Goal: Task Accomplishment & Management: Use online tool/utility

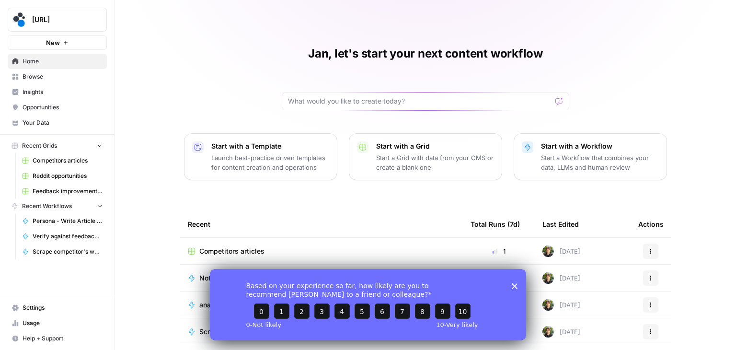
click at [332, 209] on div "Jan, let's start your next content workflow Start with a Template Launch best-p…" at bounding box center [425, 220] width 621 height 441
click at [47, 75] on span "Browse" at bounding box center [63, 76] width 80 height 9
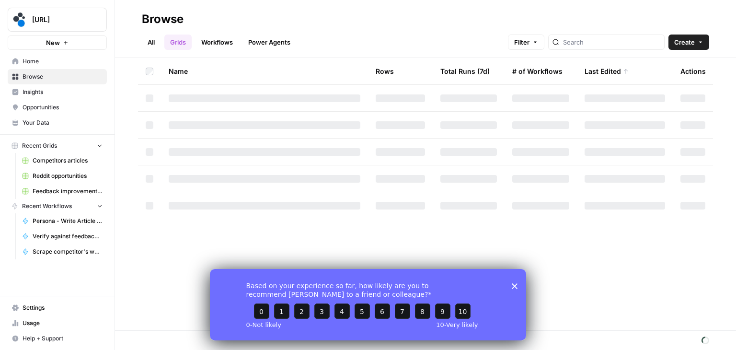
click at [515, 291] on div "Based on your experience so far, how likely are you to recommend [PERSON_NAME] …" at bounding box center [368, 303] width 316 height 71
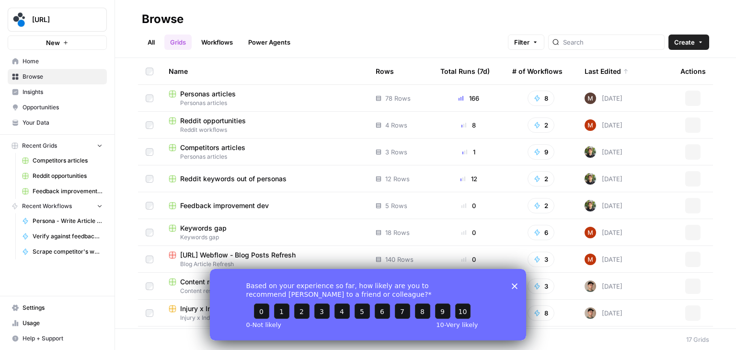
click at [516, 288] on icon "Close survey" at bounding box center [515, 286] width 6 height 6
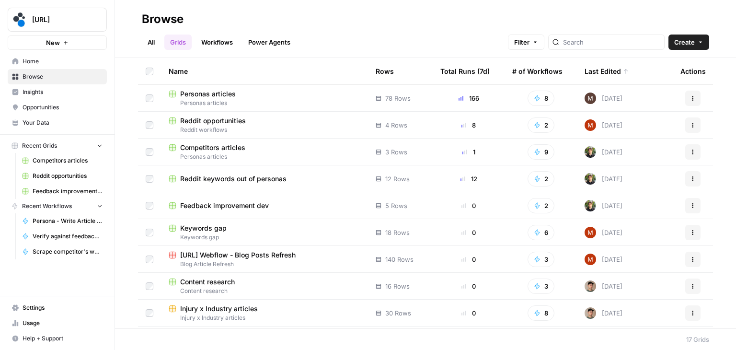
click at [268, 99] on span "Personas articles" at bounding box center [265, 103] width 192 height 9
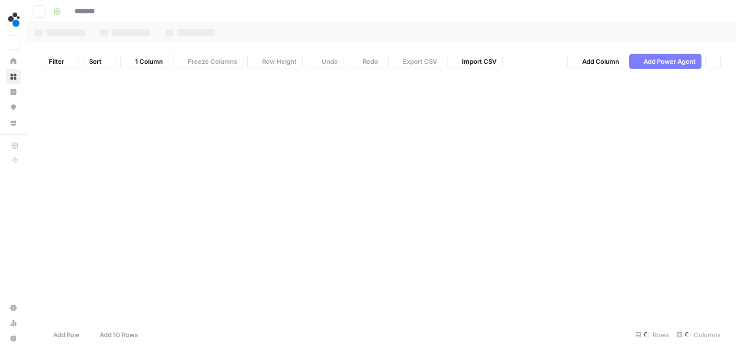
type input "**********"
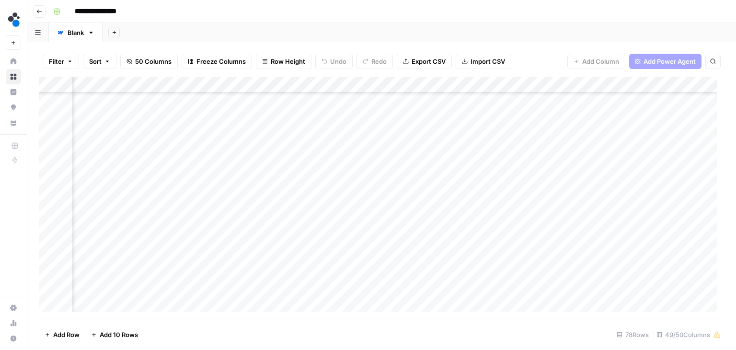
scroll to position [664, 3308]
click at [418, 201] on div "Add Column" at bounding box center [382, 198] width 686 height 242
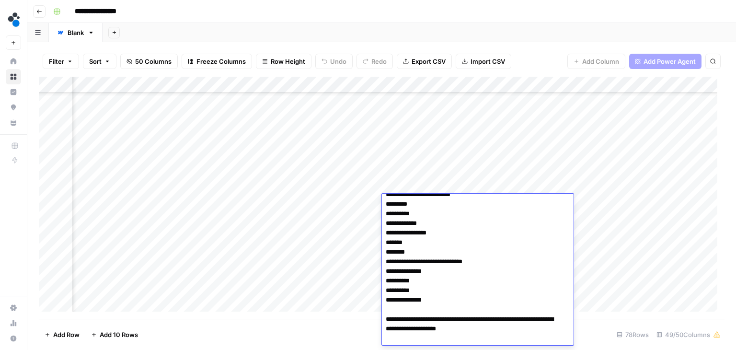
scroll to position [0, 0]
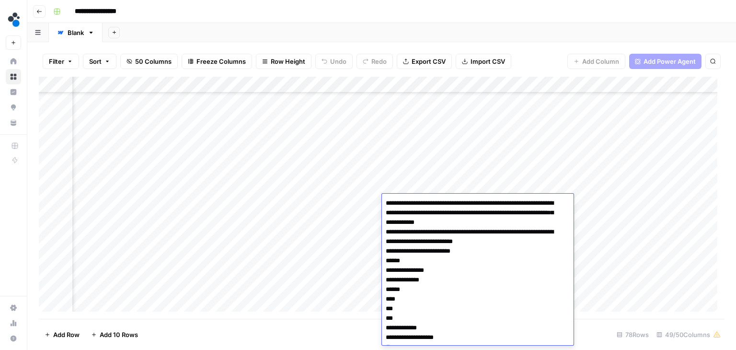
click at [628, 206] on div "Add Column" at bounding box center [382, 198] width 686 height 242
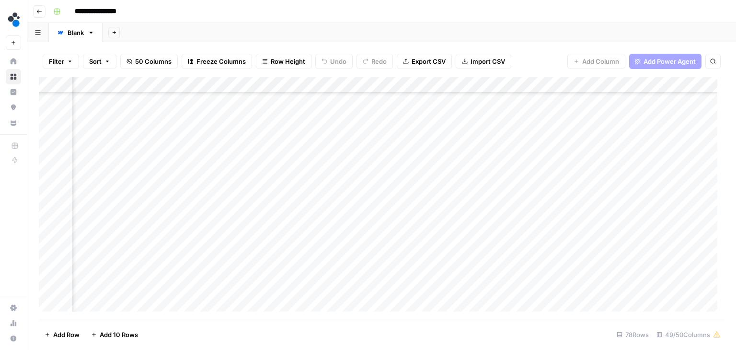
scroll to position [955, 3308]
click at [435, 219] on div "Add Column" at bounding box center [382, 198] width 686 height 242
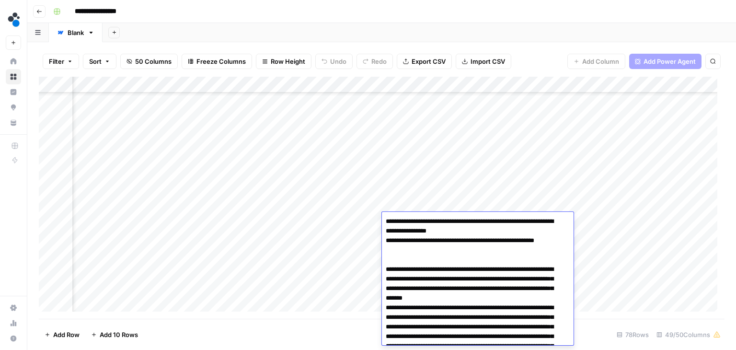
scroll to position [104, 0]
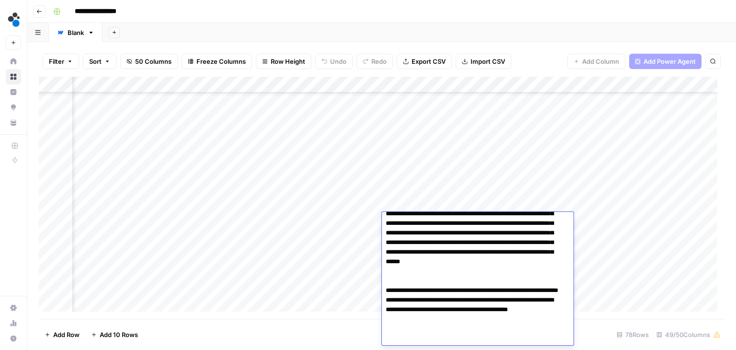
click at [591, 258] on div "Add Column" at bounding box center [382, 198] width 686 height 242
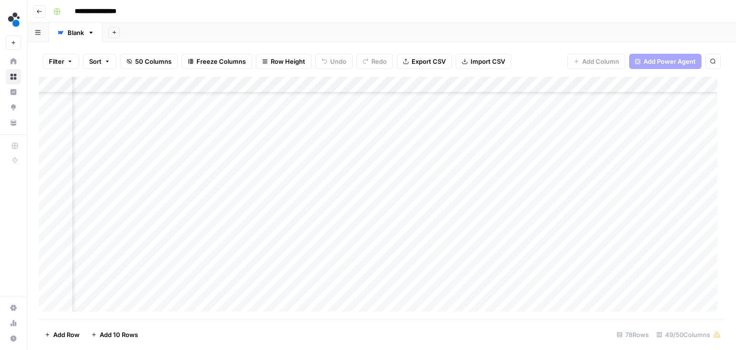
scroll to position [770, 3308]
